Goal: Transaction & Acquisition: Subscribe to service/newsletter

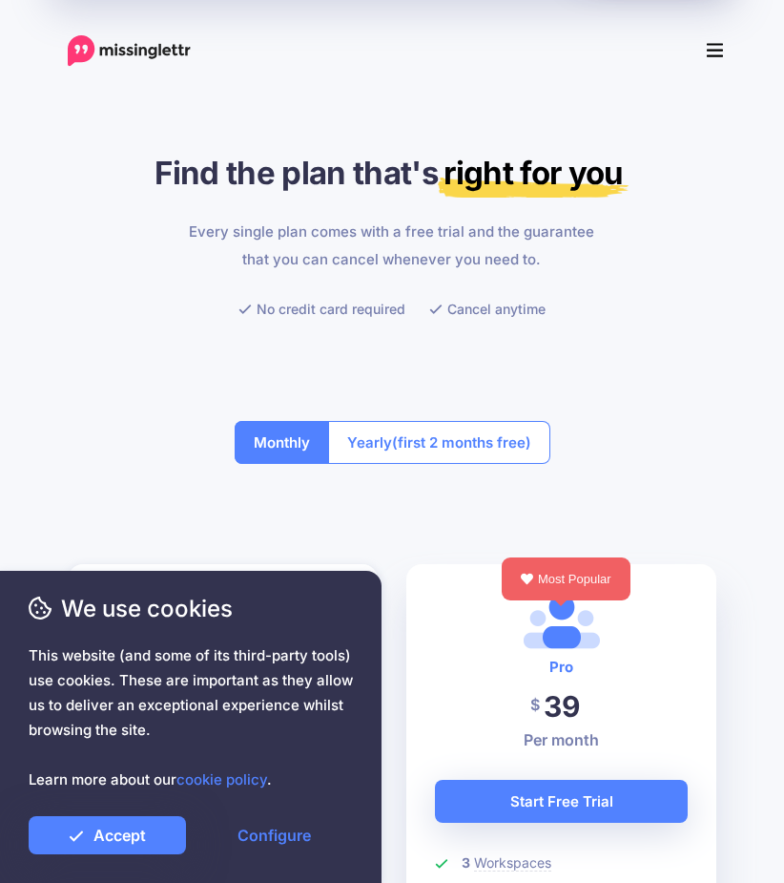
click at [284, 447] on button "Monthly" at bounding box center [282, 442] width 94 height 43
click at [263, 486] on div "Monthly Yearly (first 2 months free)" at bounding box center [393, 442] width 316 height 100
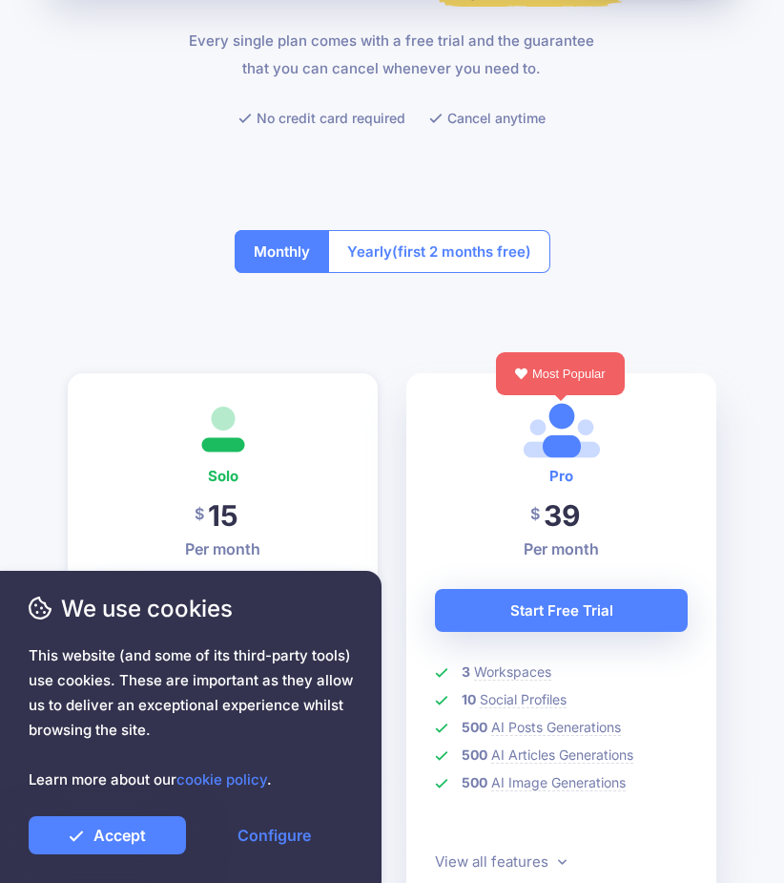
scroll to position [286, 0]
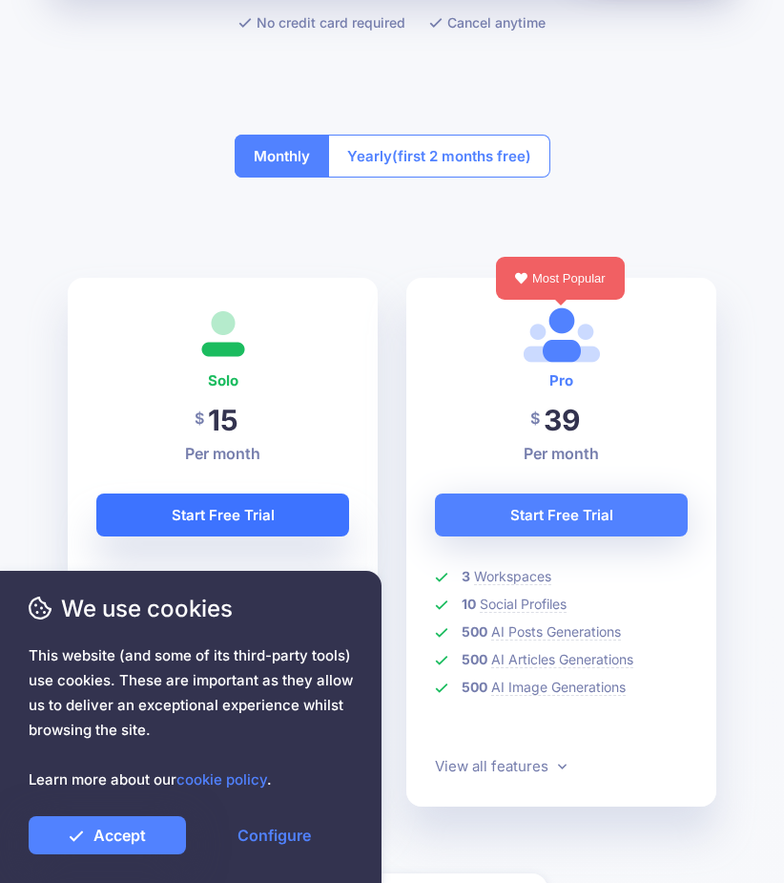
click at [190, 519] on link "Start Free Trial" at bounding box center [222, 514] width 253 height 43
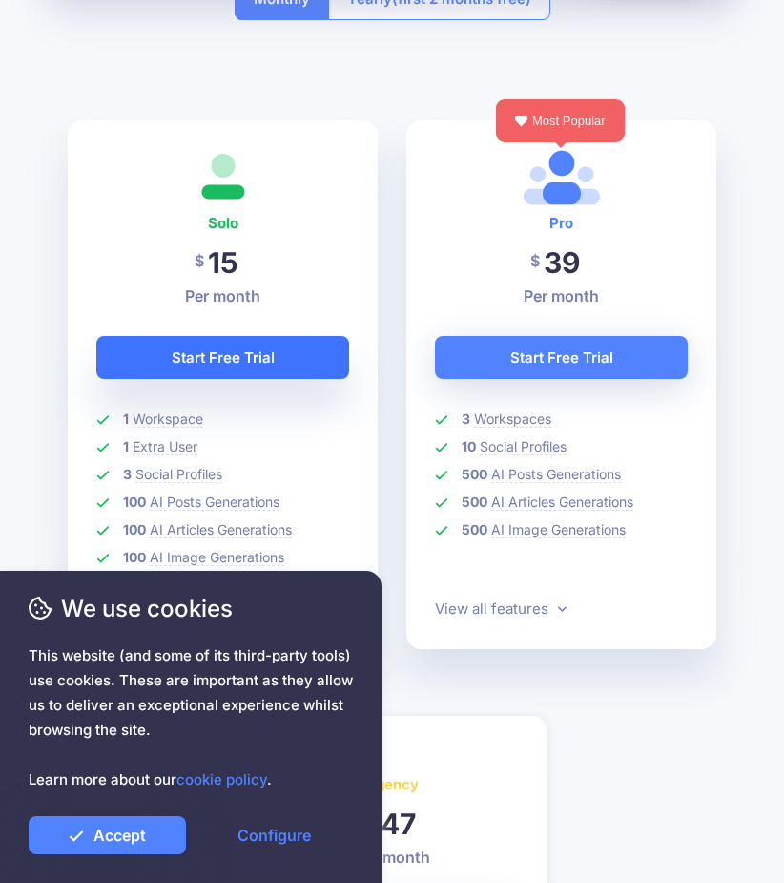
scroll to position [477, 0]
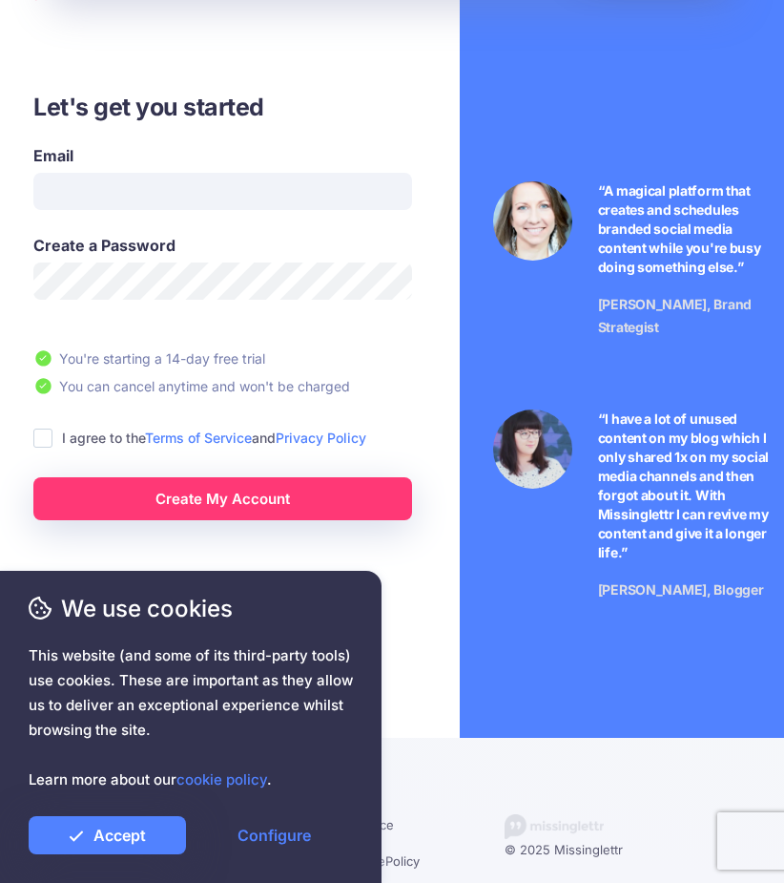
scroll to position [89, 0]
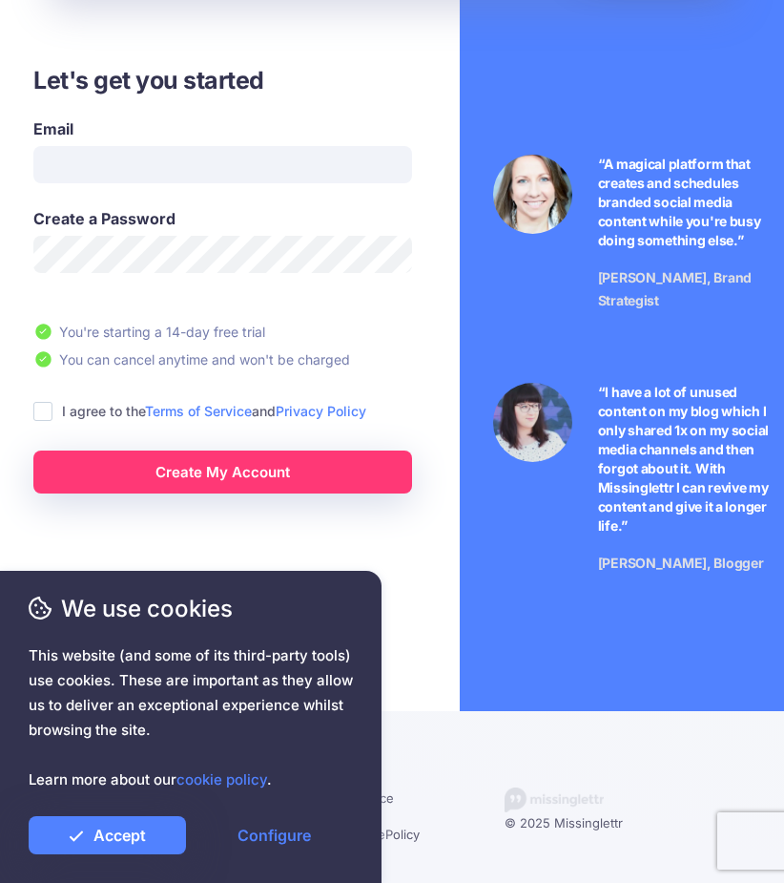
click at [36, 406] on ins at bounding box center [42, 411] width 19 height 19
click at [41, 407] on ins at bounding box center [42, 411] width 19 height 19
click at [268, 529] on div "Let's get you started Email Create a Password You're starting a 14-day free tri…" at bounding box center [223, 396] width 474 height 971
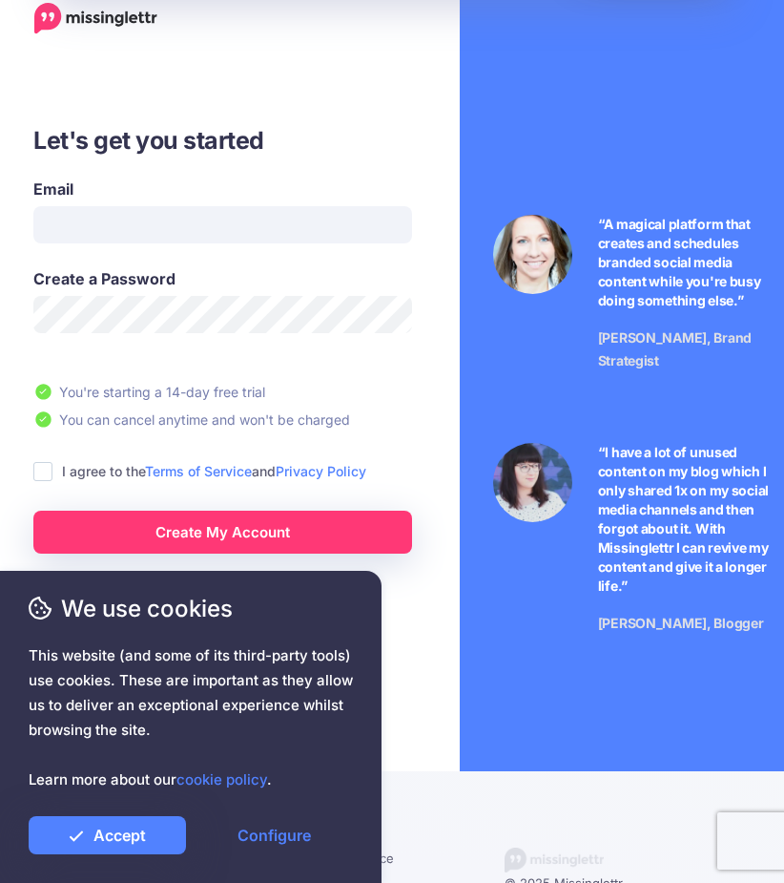
scroll to position [0, 0]
